Goal: Task Accomplishment & Management: Use online tool/utility

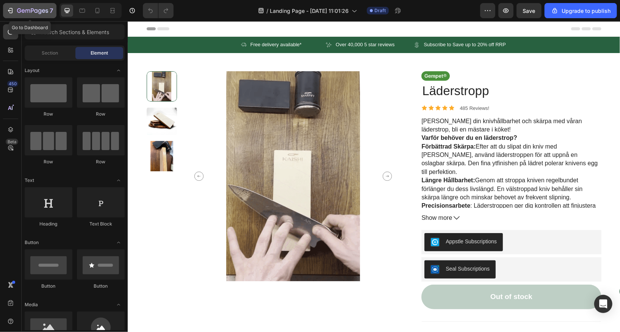
click at [24, 12] on icon "button" at bounding box center [32, 11] width 31 height 6
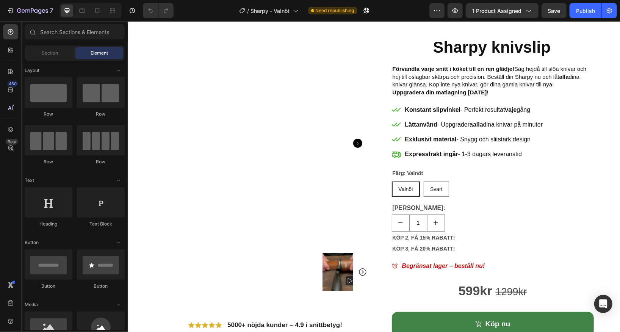
scroll to position [15, 0]
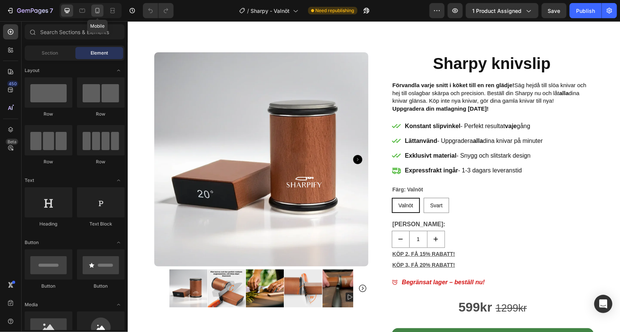
click at [98, 9] on icon at bounding box center [98, 11] width 8 height 8
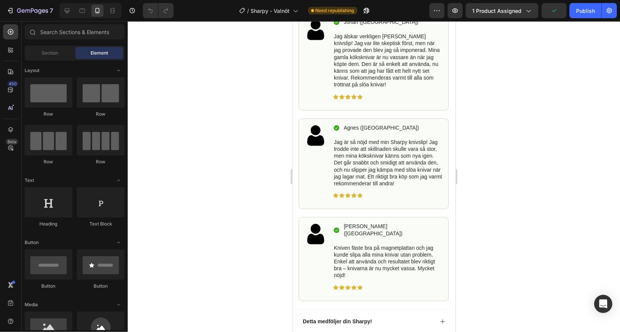
scroll to position [610, 0]
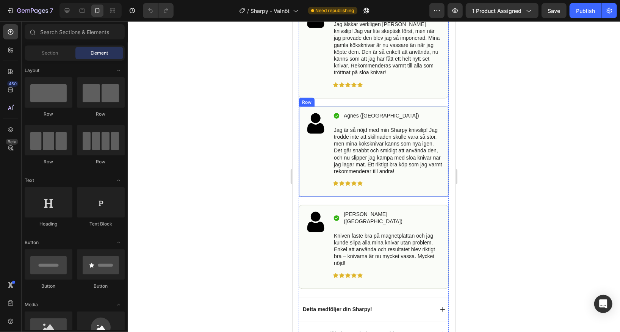
click at [317, 162] on div "Image" at bounding box center [315, 152] width 23 height 80
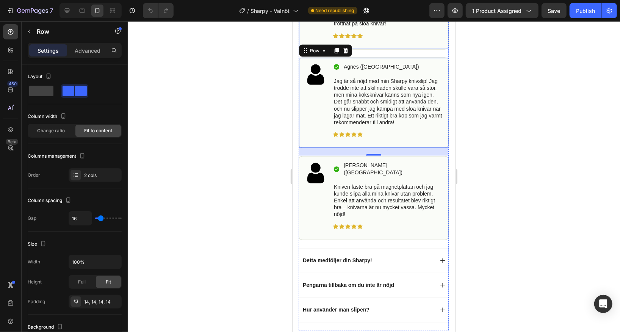
scroll to position [661, 0]
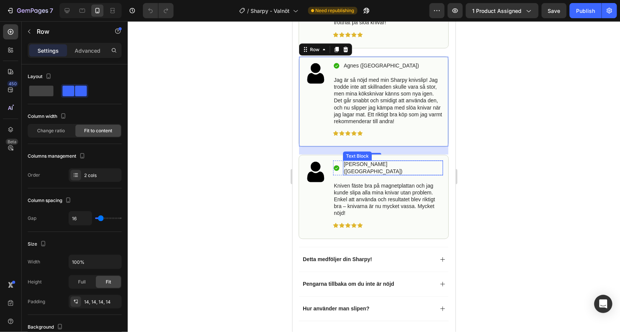
click at [354, 174] on p "Göran (Dalarna)" at bounding box center [393, 167] width 99 height 14
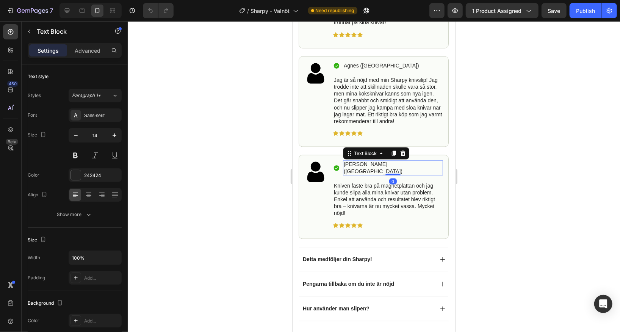
click at [353, 174] on p "Göran (Dalarna)" at bounding box center [393, 167] width 99 height 14
